Goal: Task Accomplishment & Management: Use online tool/utility

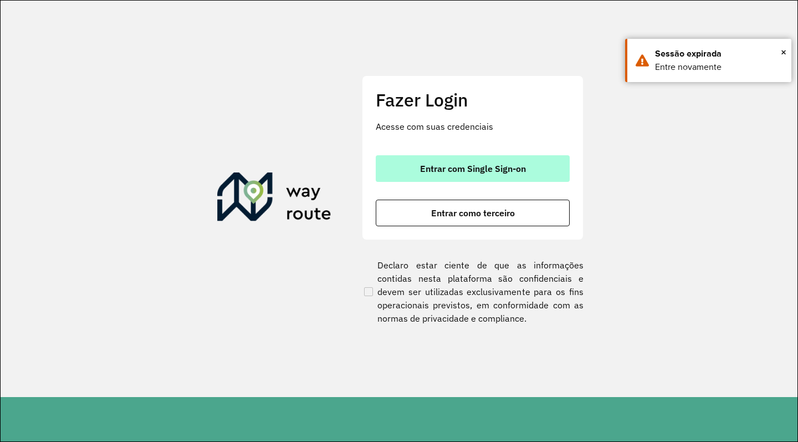
click at [524, 168] on span "Entrar com Single Sign-on" at bounding box center [473, 168] width 106 height 9
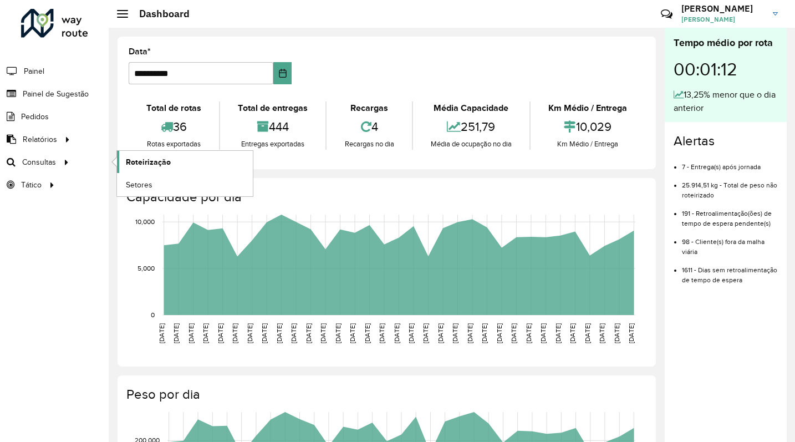
click at [167, 164] on span "Roteirização" at bounding box center [148, 162] width 45 height 12
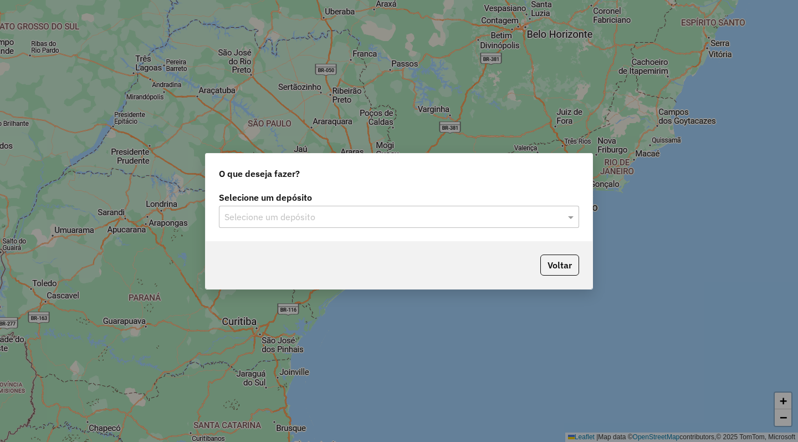
click at [358, 219] on input "text" at bounding box center [387, 217] width 327 height 13
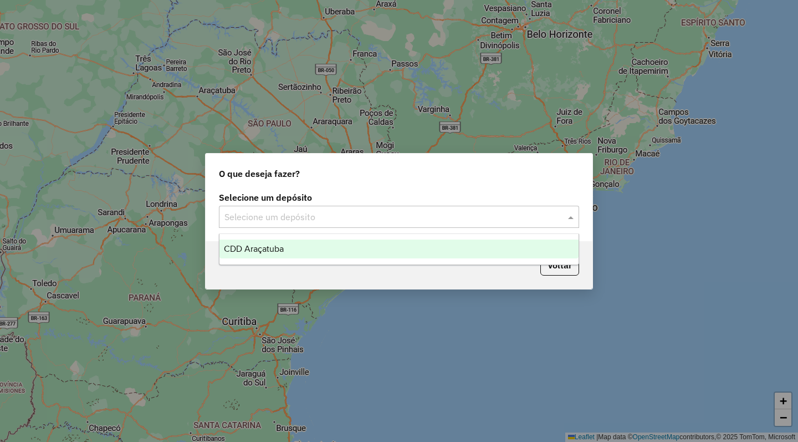
click at [332, 249] on div "CDD Araçatuba" at bounding box center [398, 248] width 359 height 19
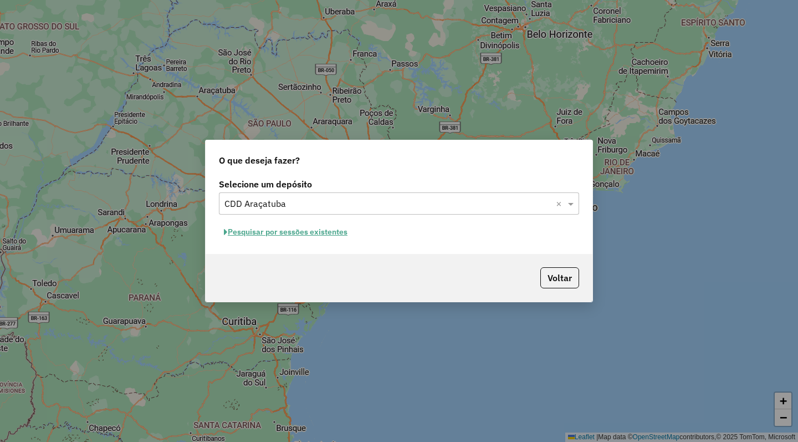
click at [310, 227] on button "Pesquisar por sessões existentes" at bounding box center [286, 231] width 134 height 17
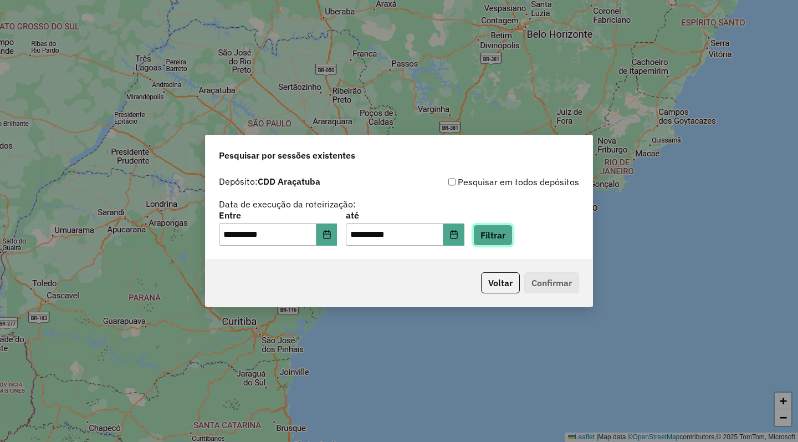
click at [513, 237] on button "Filtrar" at bounding box center [492, 234] width 39 height 21
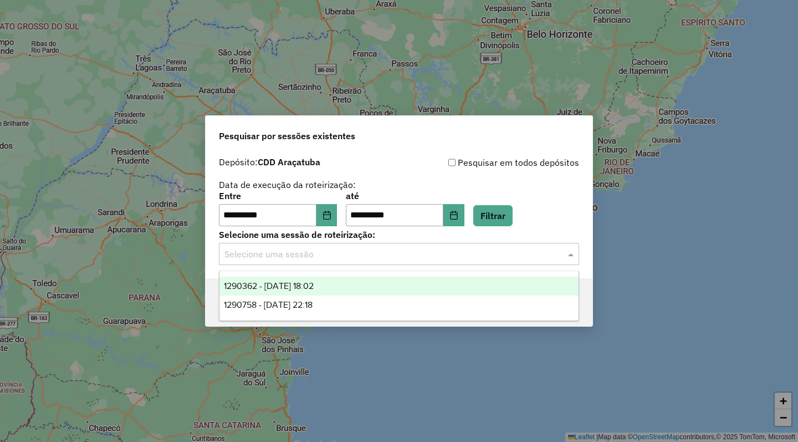
click at [307, 253] on input "text" at bounding box center [387, 254] width 327 height 13
click at [314, 284] on span "1290362 - 08/10/2025 18:02" at bounding box center [269, 285] width 90 height 9
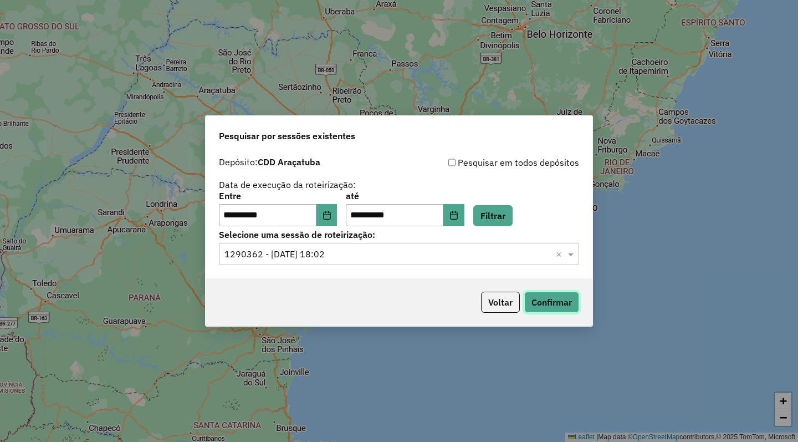
click at [546, 301] on button "Confirmar" at bounding box center [551, 301] width 55 height 21
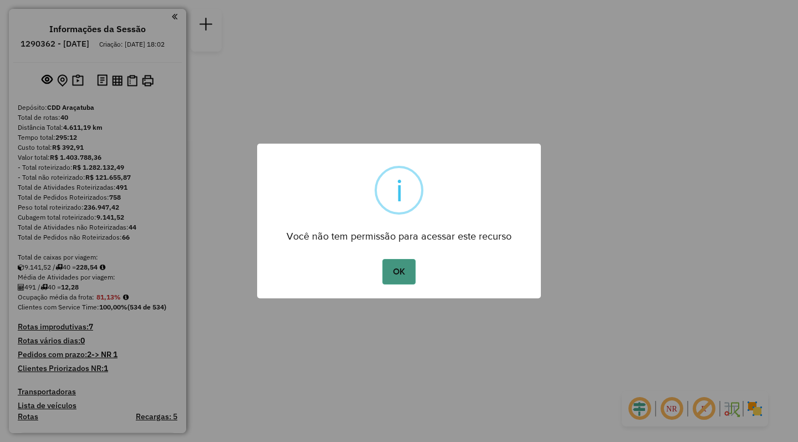
click at [392, 267] on button "OK" at bounding box center [398, 271] width 33 height 25
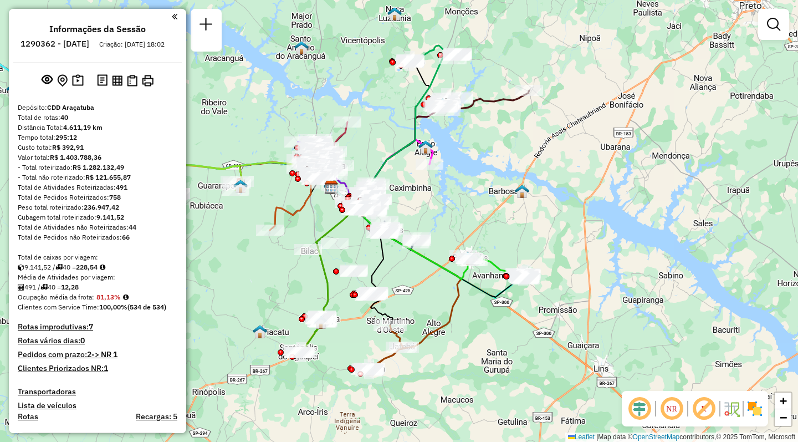
drag, startPoint x: 649, startPoint y: 332, endPoint x: 581, endPoint y: 299, distance: 75.6
click at [581, 299] on div "Janela de atendimento Grade de atendimento Capacidade Transportadoras Veículos …" at bounding box center [399, 221] width 798 height 442
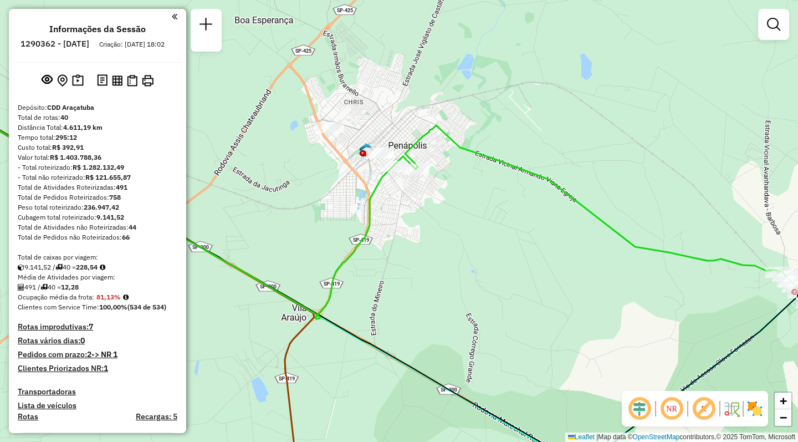
drag, startPoint x: 470, startPoint y: 183, endPoint x: 475, endPoint y: 283, distance: 99.8
click at [475, 283] on div "Janela de atendimento Grade de atendimento Capacidade Transportadoras Veículos …" at bounding box center [399, 221] width 798 height 442
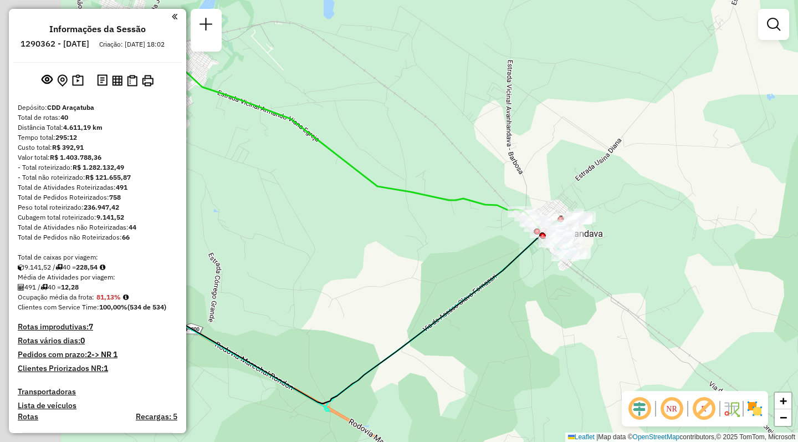
drag, startPoint x: 264, startPoint y: 250, endPoint x: 455, endPoint y: 253, distance: 191.7
click at [457, 253] on div "Janela de atendimento Grade de atendimento Capacidade Transportadoras Veículos …" at bounding box center [399, 221] width 798 height 442
